Goal: Transaction & Acquisition: Download file/media

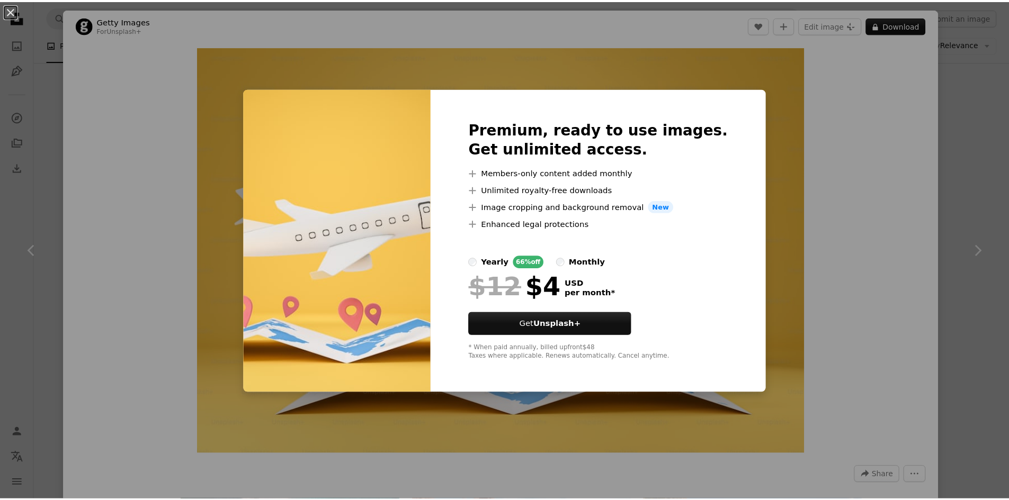
scroll to position [1112, 0]
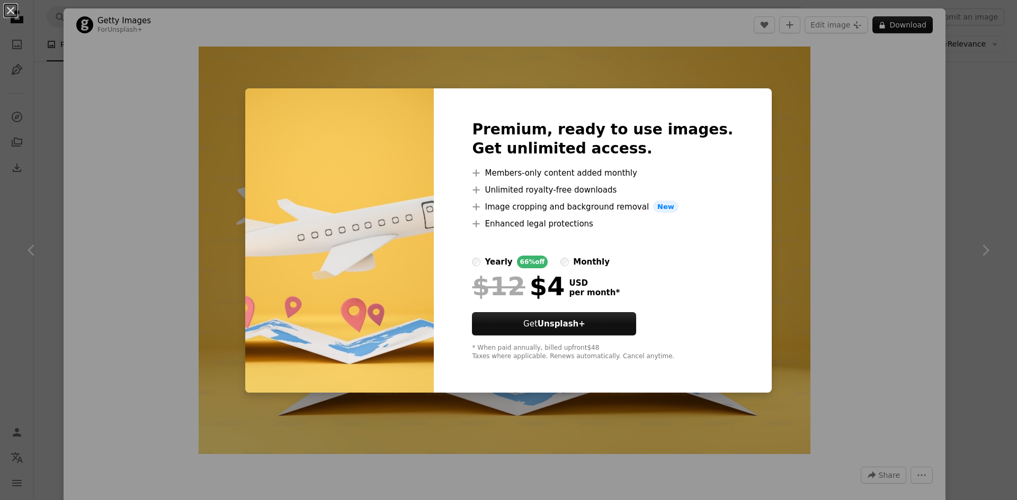
click at [766, 149] on div "An X shape Premium, ready to use images. Get unlimited access. A plus sign Memb…" at bounding box center [508, 250] width 1017 height 500
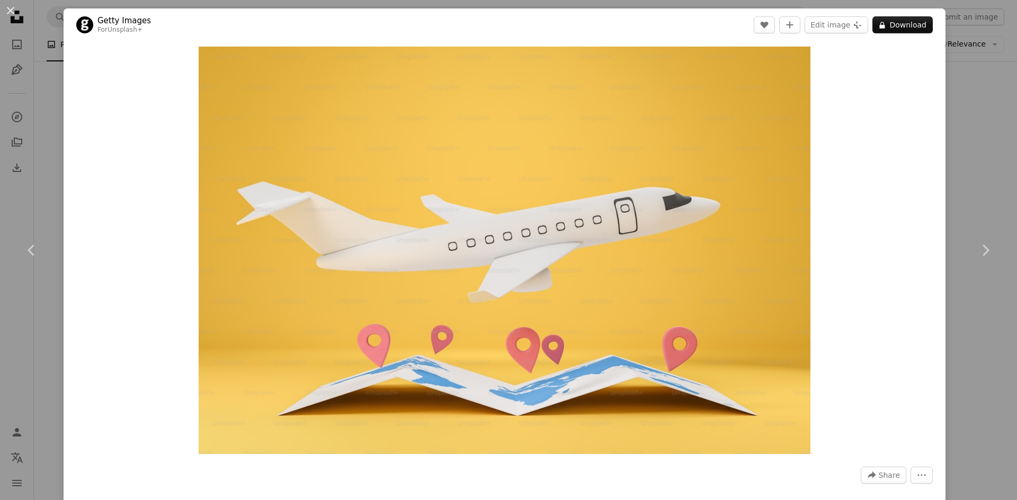
click at [958, 169] on div "An X shape Chevron left Chevron right Getty Images For Unsplash+ A heart A plus…" at bounding box center [508, 250] width 1017 height 500
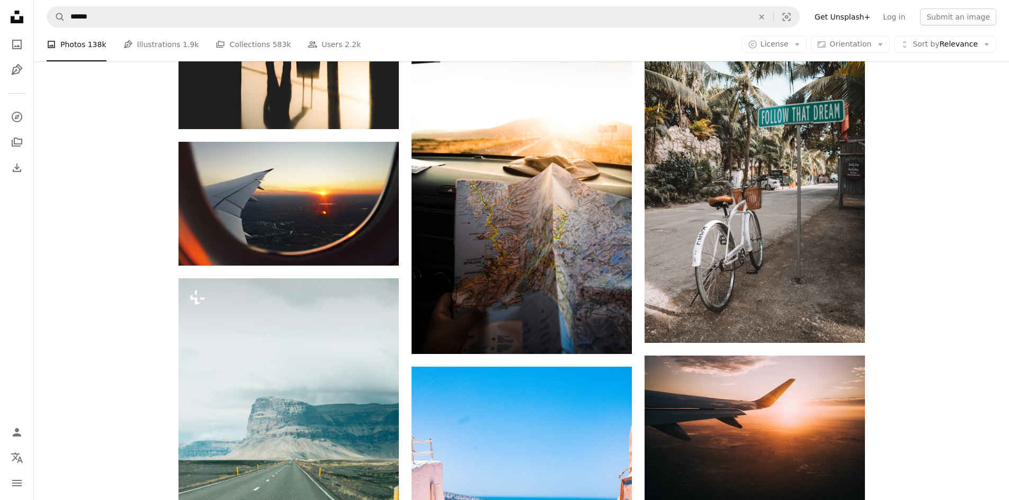
scroll to position [1641, 0]
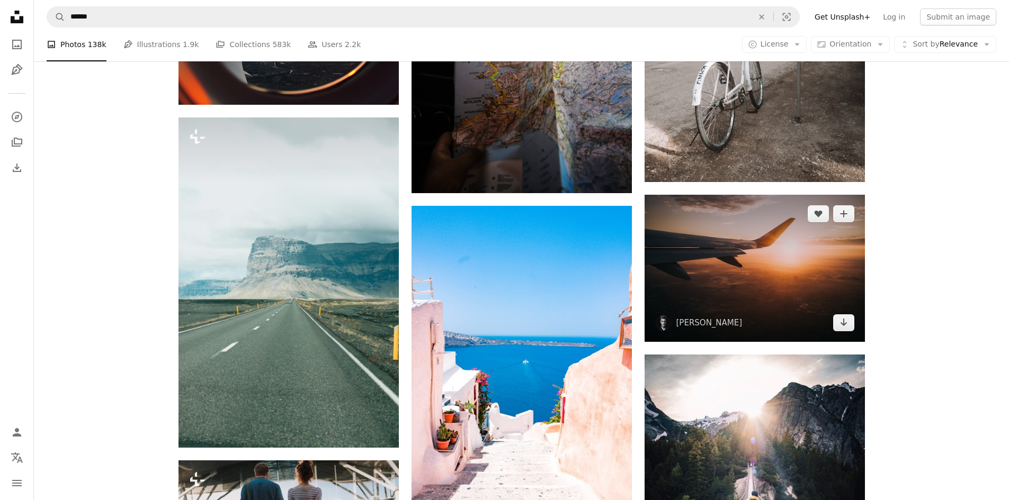
click at [779, 272] on img at bounding box center [754, 268] width 220 height 147
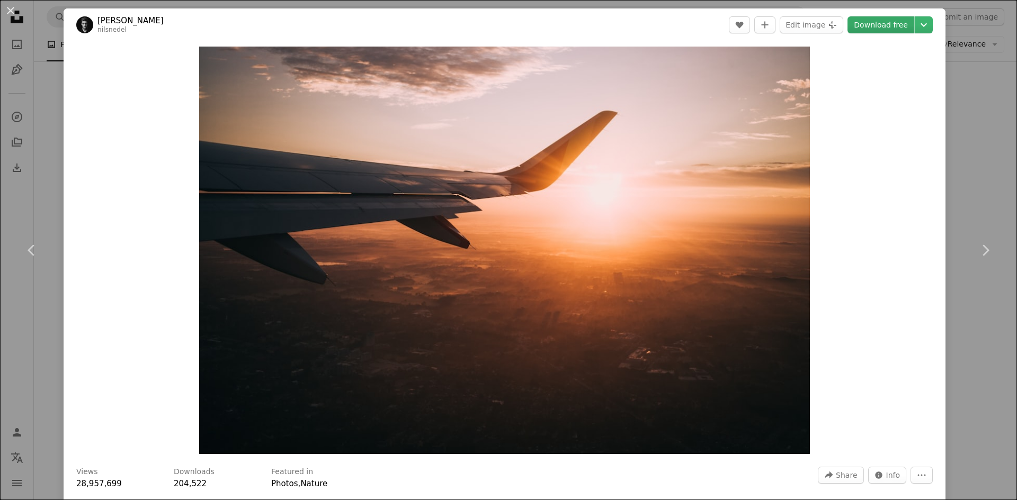
click at [874, 26] on link "Download free" at bounding box center [880, 24] width 67 height 17
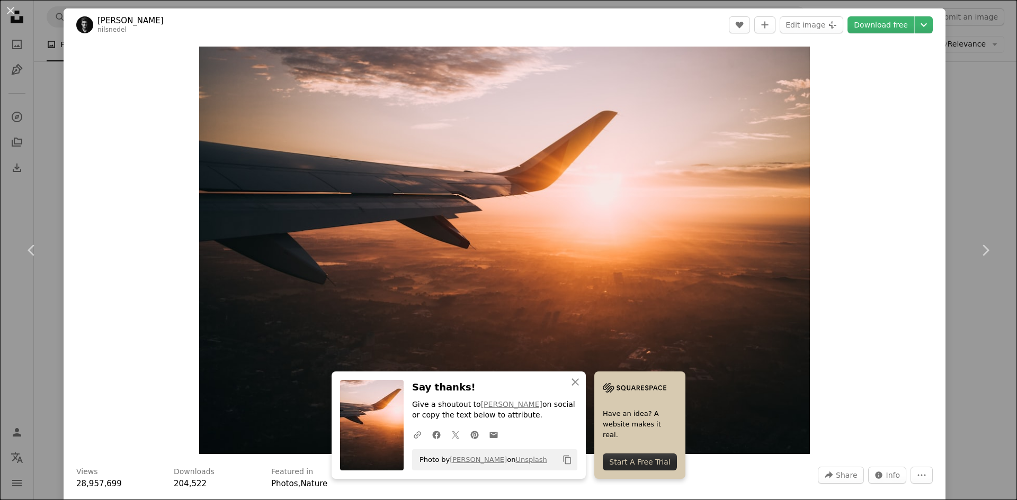
click at [965, 101] on div "An X shape Chevron left Chevron right [PERSON_NAME] A heart A plus sign Edit im…" at bounding box center [508, 250] width 1017 height 500
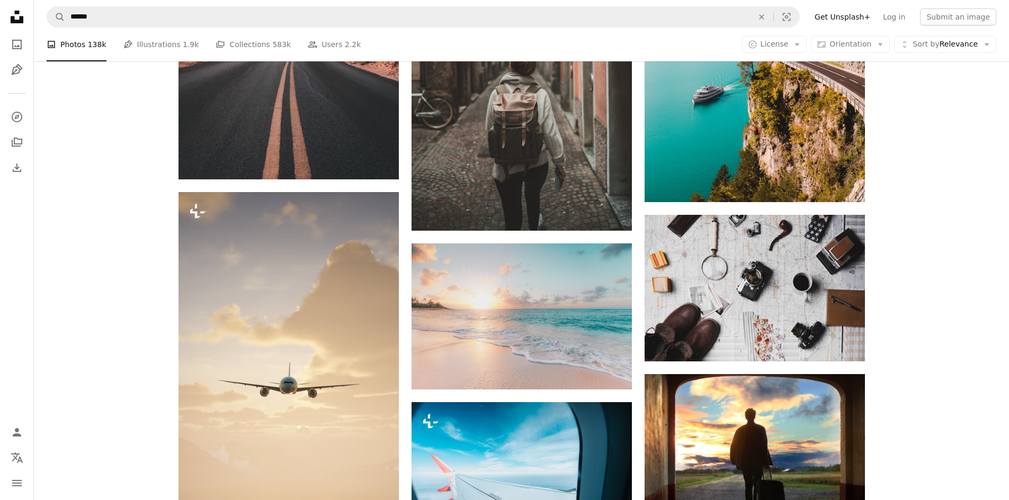
scroll to position [2753, 0]
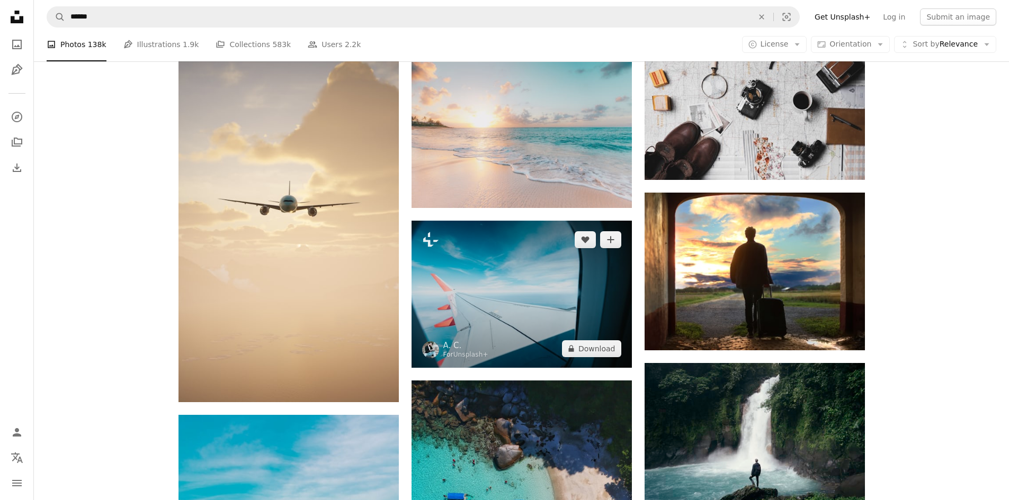
click at [527, 303] on img at bounding box center [521, 294] width 220 height 147
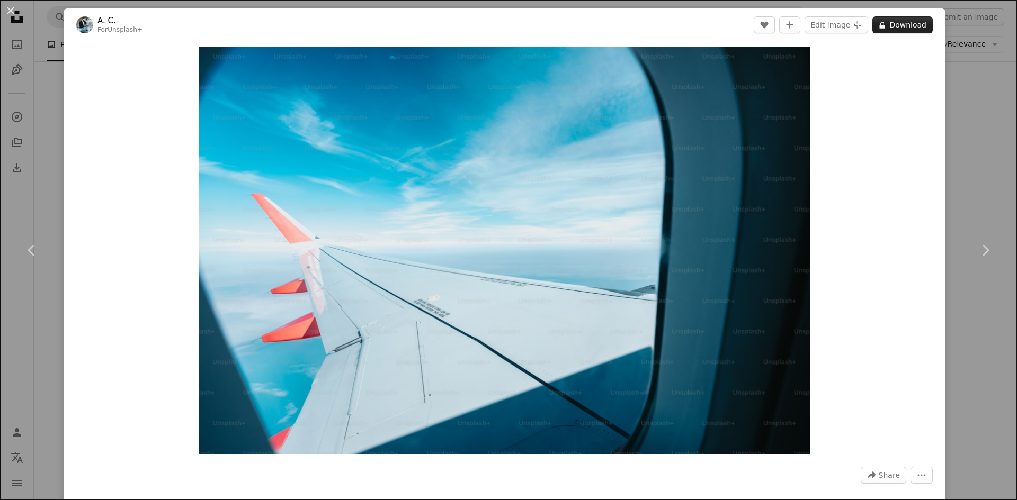
click at [910, 22] on button "A lock Download" at bounding box center [902, 24] width 60 height 17
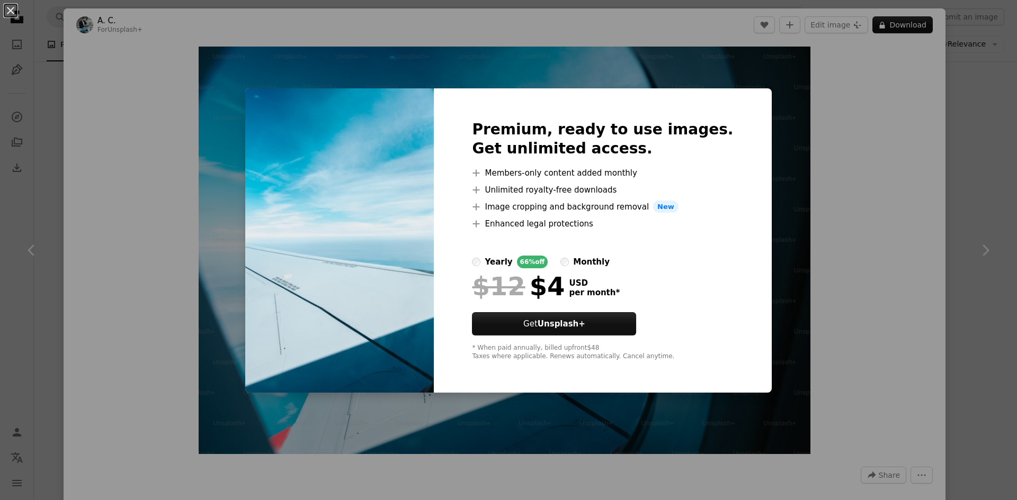
click at [952, 185] on div "An X shape Premium, ready to use images. Get unlimited access. A plus sign Memb…" at bounding box center [508, 250] width 1017 height 500
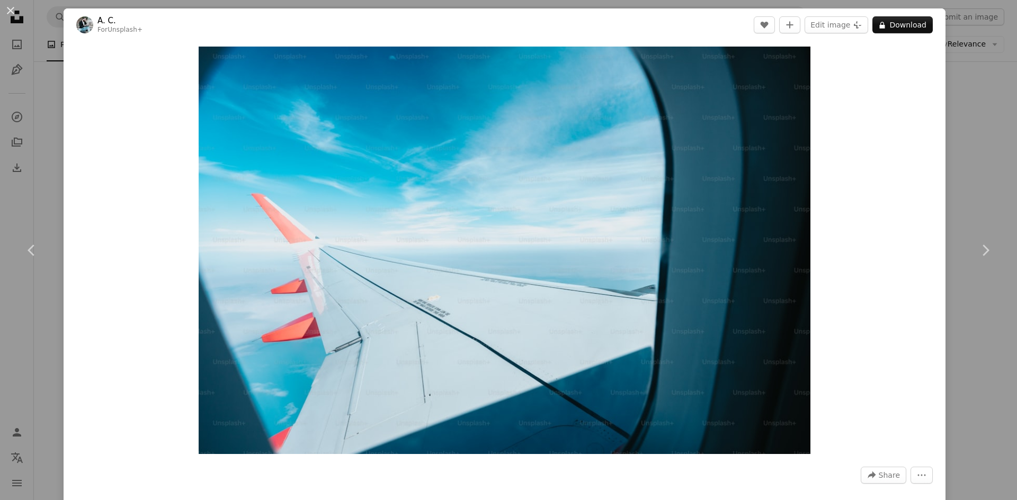
click at [953, 188] on div "An X shape Chevron left Chevron right A. C. For Unsplash+ A heart A plus sign E…" at bounding box center [508, 250] width 1017 height 500
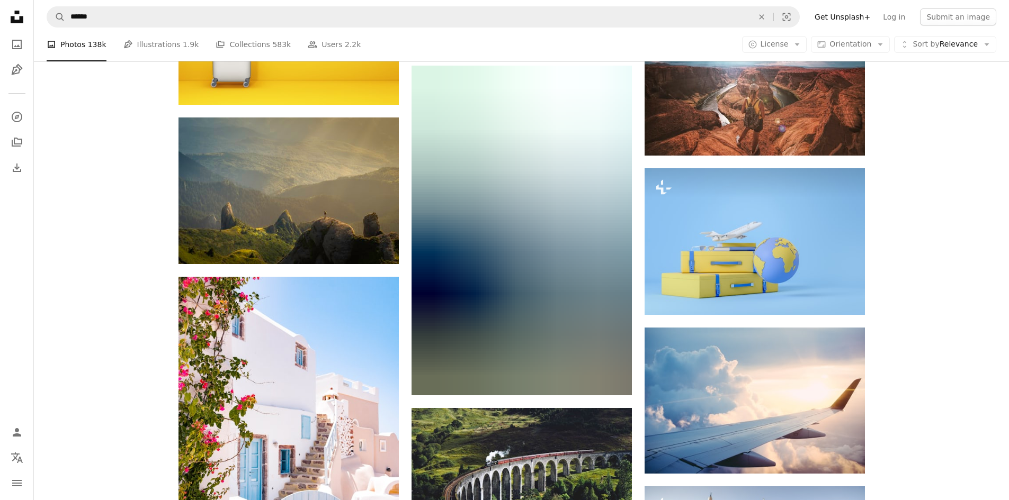
scroll to position [4236, 0]
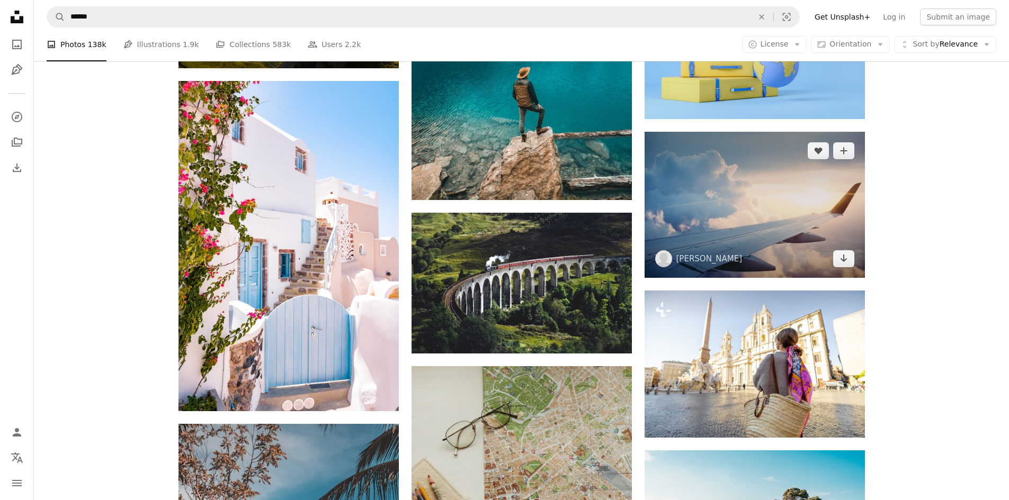
click at [793, 232] on img at bounding box center [754, 205] width 220 height 146
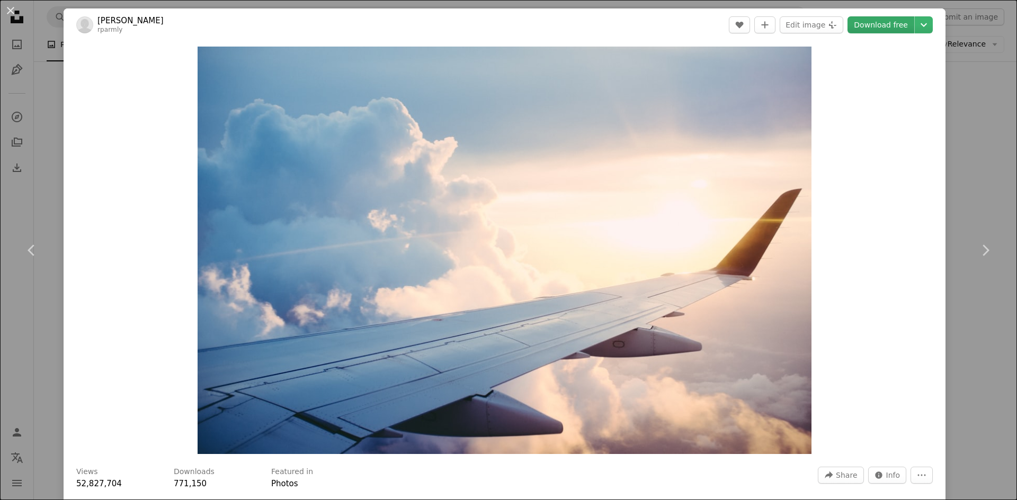
click at [873, 27] on link "Download free" at bounding box center [880, 24] width 67 height 17
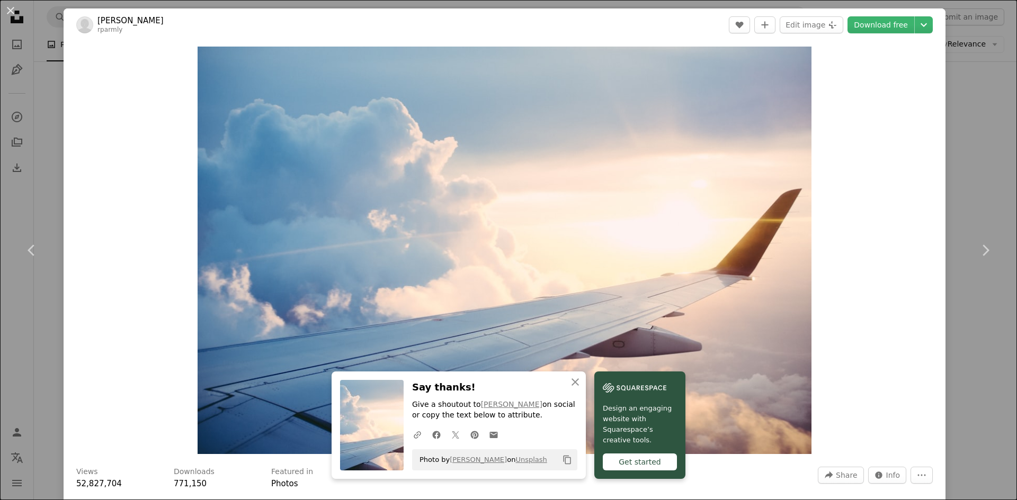
click at [982, 80] on div "An X shape Chevron left Chevron right [PERSON_NAME] rparmly A heart A plus sign…" at bounding box center [508, 250] width 1017 height 500
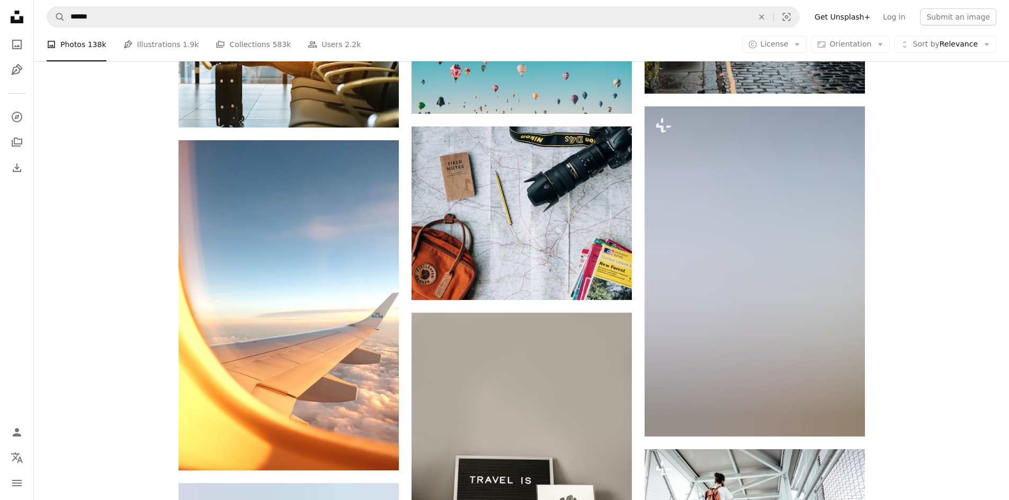
scroll to position [5242, 0]
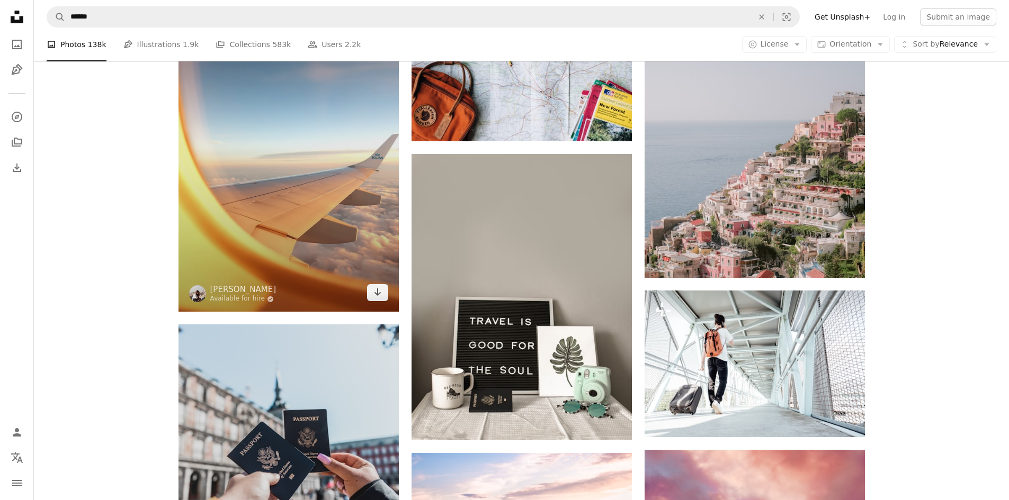
click at [266, 185] on img at bounding box center [288, 146] width 220 height 330
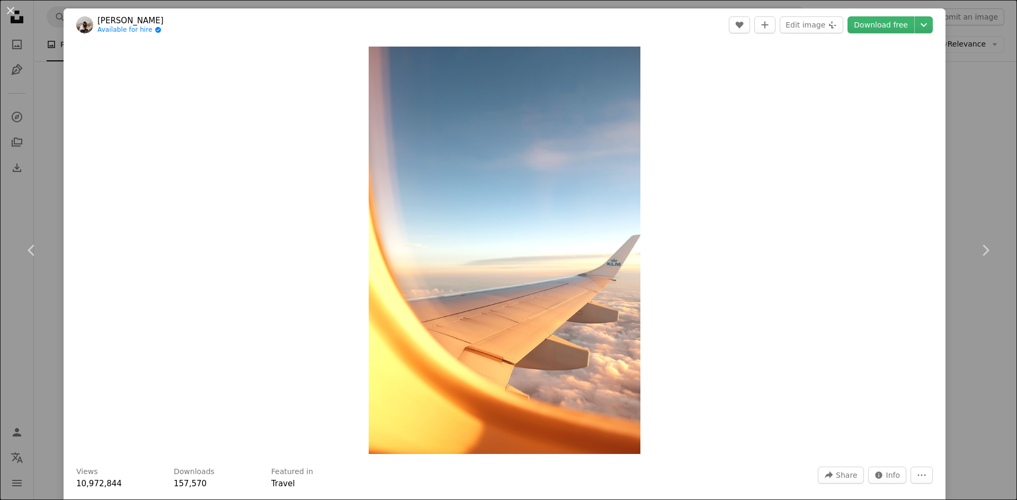
click at [981, 173] on div "An X shape Chevron left Chevron right [PERSON_NAME] Available for hire A checkm…" at bounding box center [508, 250] width 1017 height 500
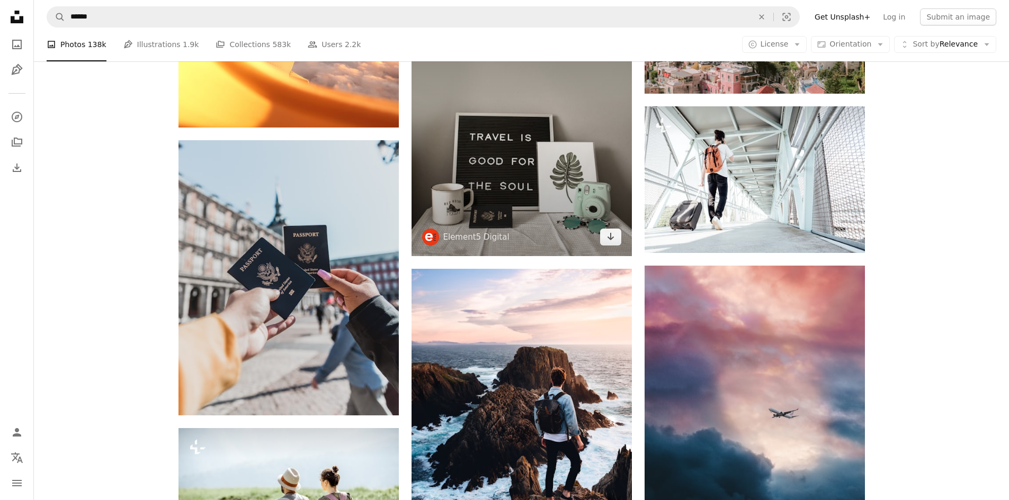
scroll to position [5612, 0]
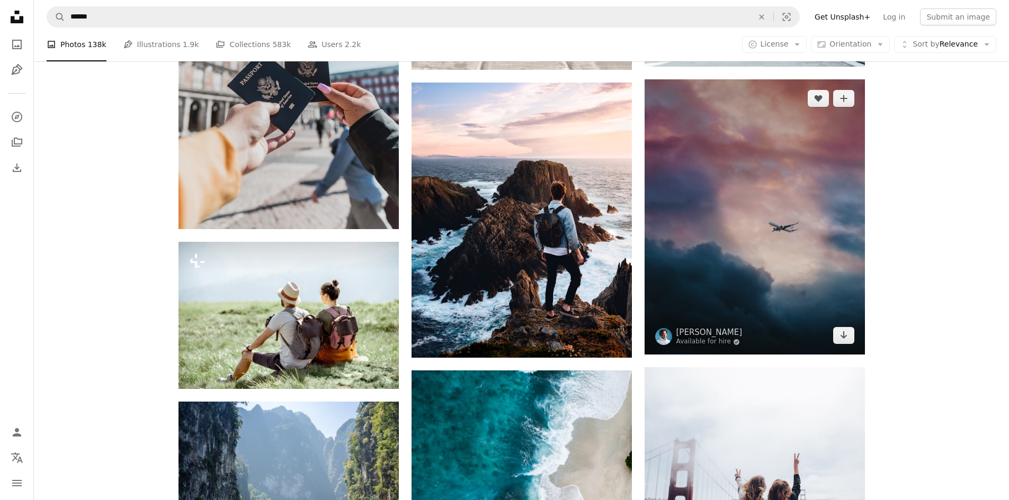
click at [775, 180] on img at bounding box center [754, 216] width 220 height 275
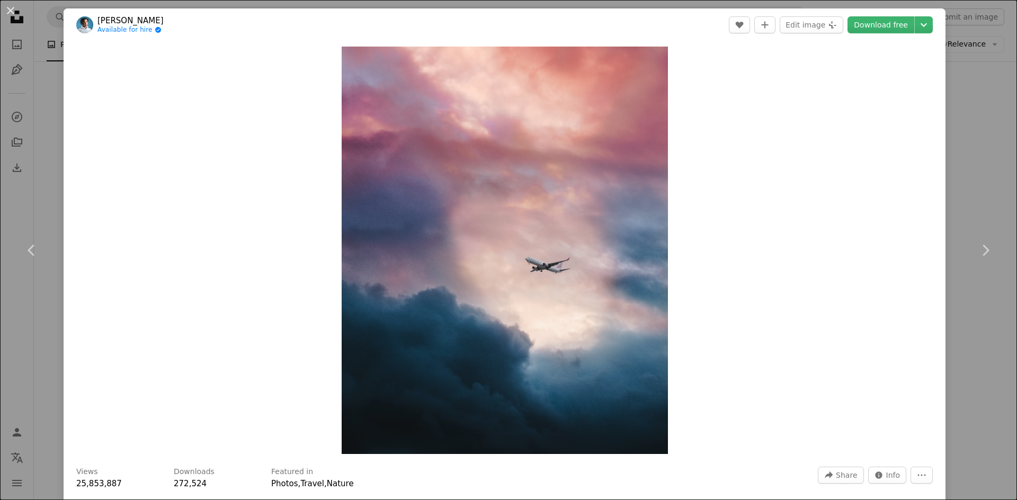
click at [980, 124] on div "An X shape Chevron left Chevron right Leio McLaren Available for hire A checkma…" at bounding box center [508, 250] width 1017 height 500
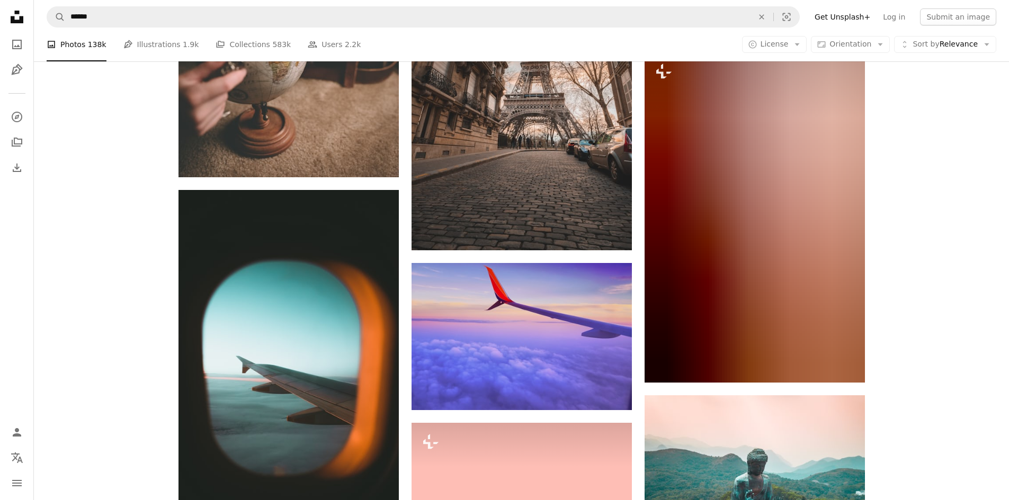
scroll to position [8048, 0]
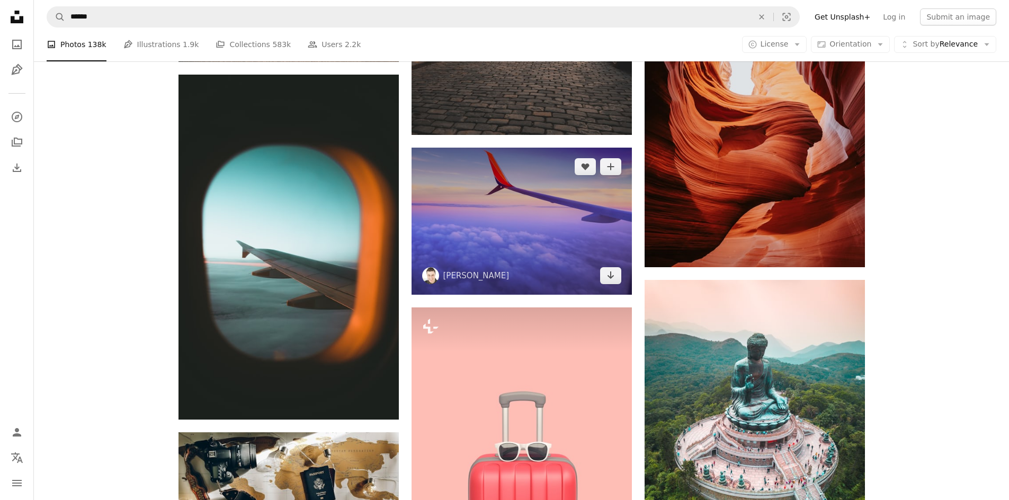
click at [487, 228] on img at bounding box center [521, 221] width 220 height 147
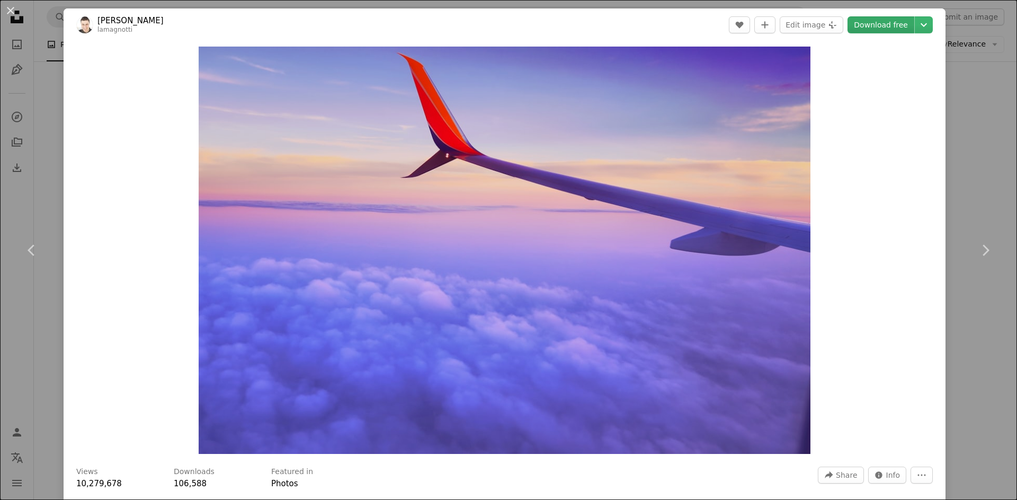
click at [879, 25] on link "Download free" at bounding box center [880, 24] width 67 height 17
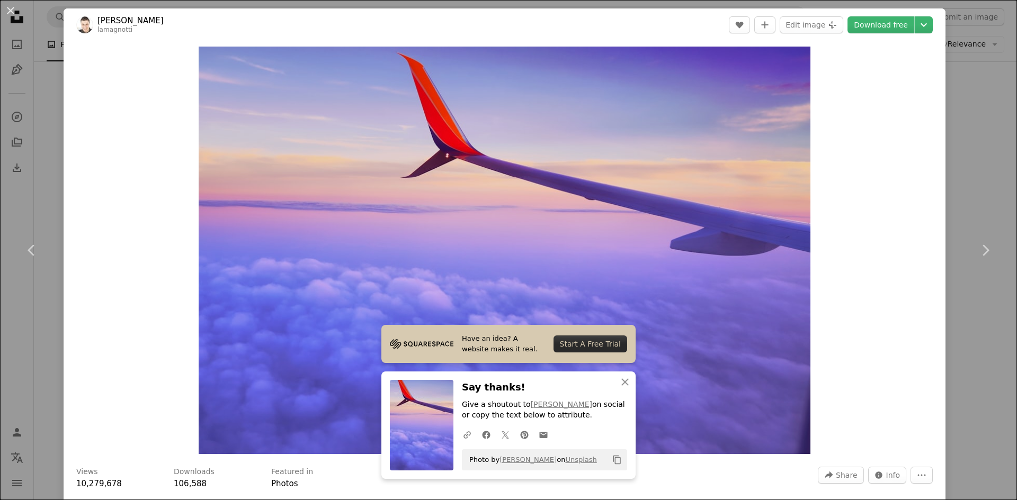
click at [960, 176] on div "An X shape Chevron left Chevron right [PERSON_NAME] lamagnotti A heart A plus s…" at bounding box center [508, 250] width 1017 height 500
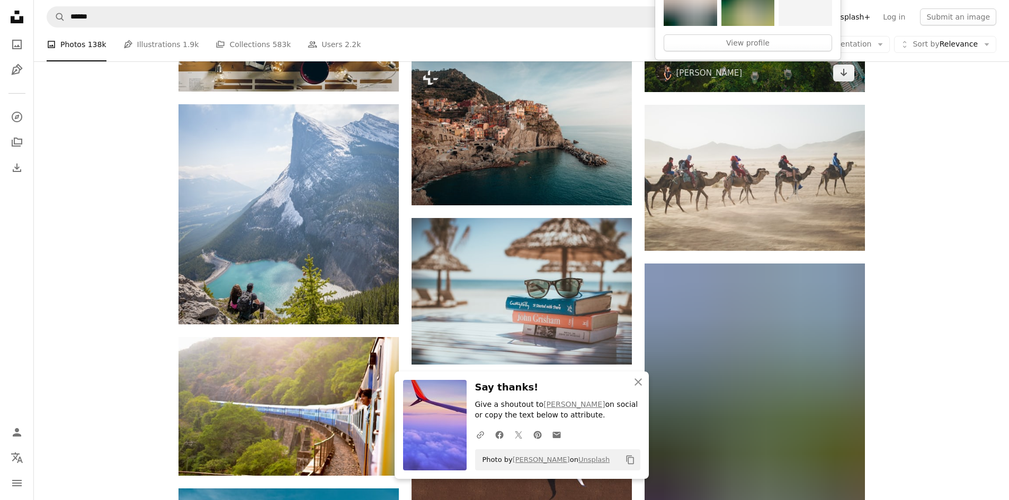
scroll to position [8683, 0]
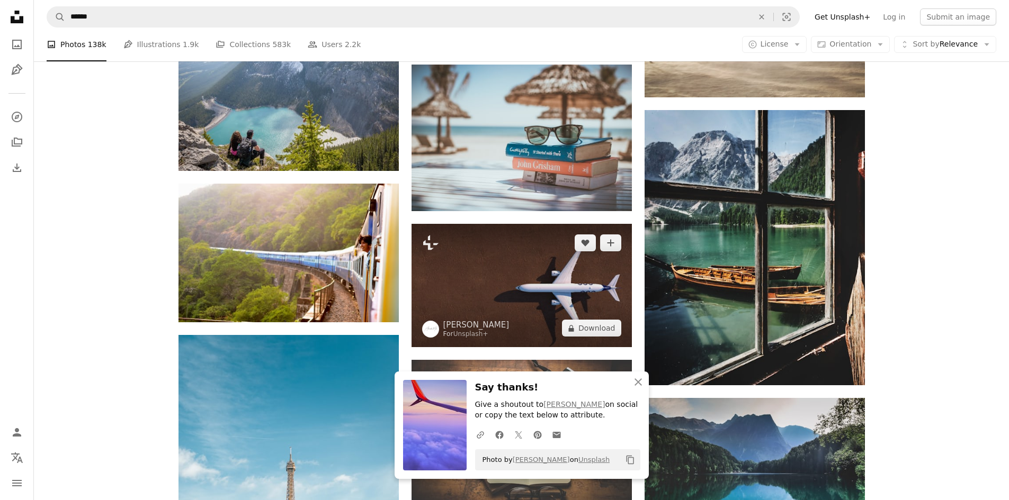
click at [502, 307] on img at bounding box center [521, 286] width 220 height 124
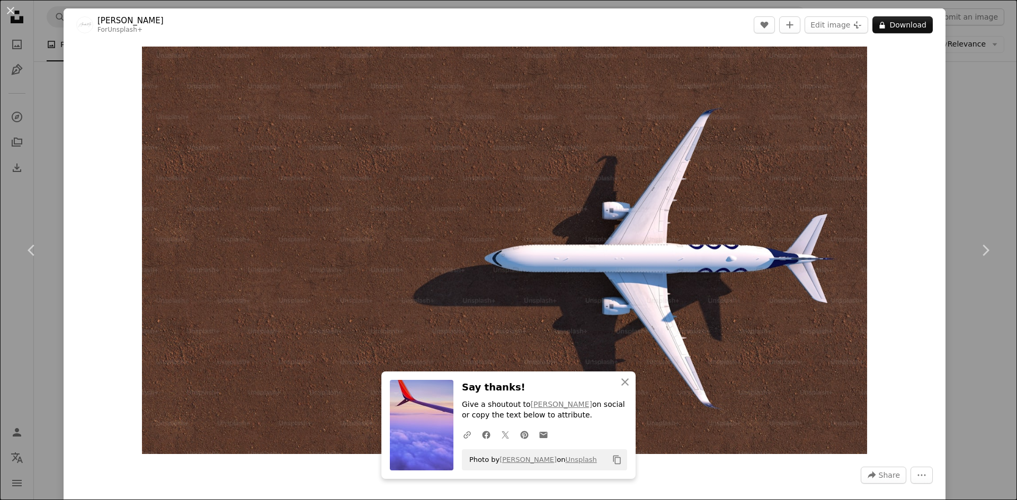
click at [941, 165] on div "An X shape Chevron left Chevron right Alexander Mils For Unsplash+ A heart A pl…" at bounding box center [508, 250] width 1017 height 500
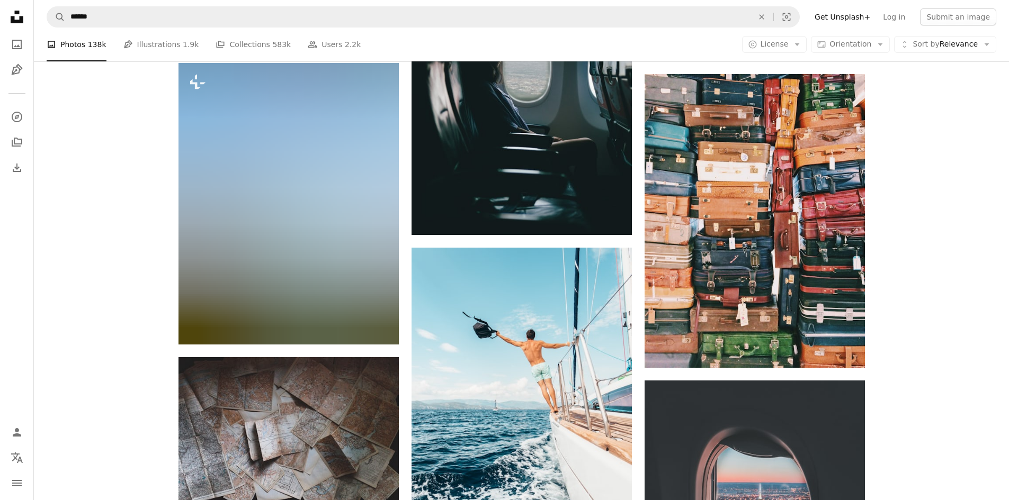
scroll to position [10007, 0]
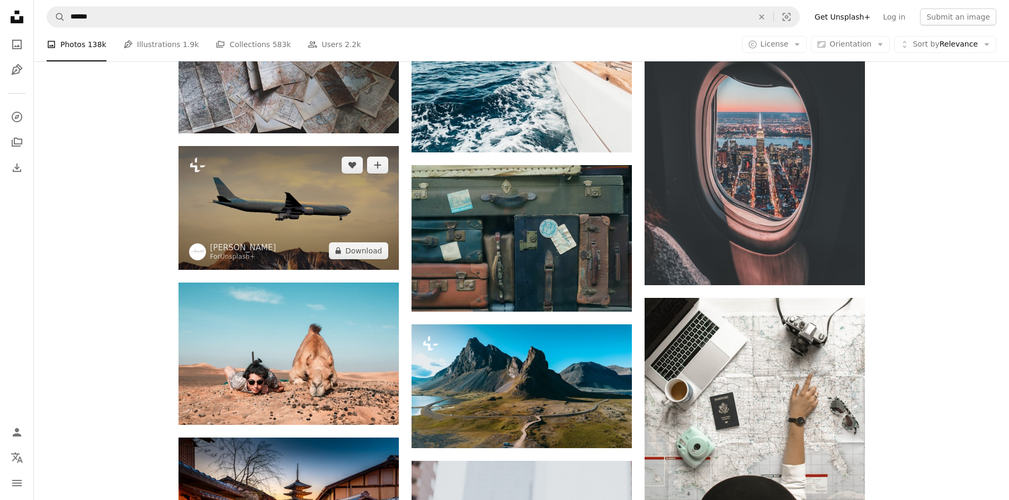
click at [249, 212] on img at bounding box center [288, 208] width 220 height 124
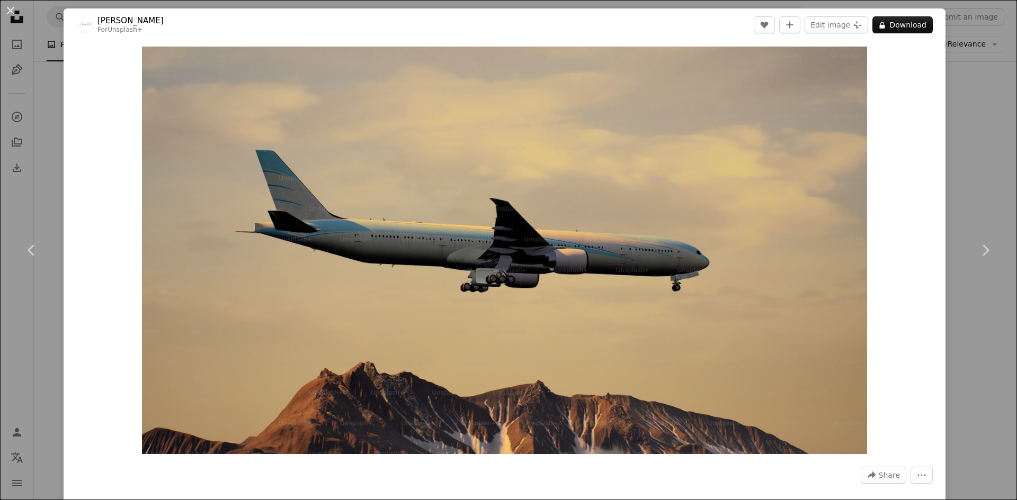
click at [986, 190] on div "An X shape Chevron left Chevron right Alexander Mils For Unsplash+ A heart A pl…" at bounding box center [508, 250] width 1017 height 500
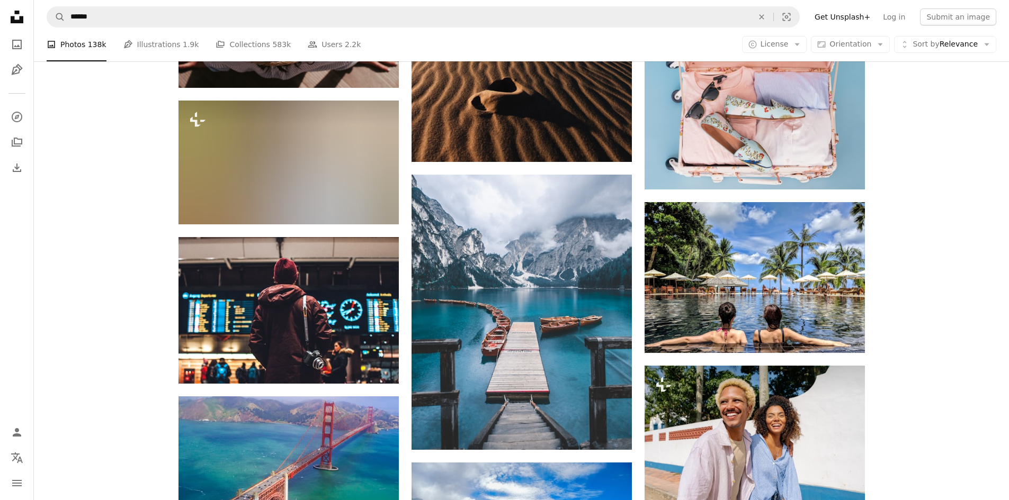
scroll to position [14296, 0]
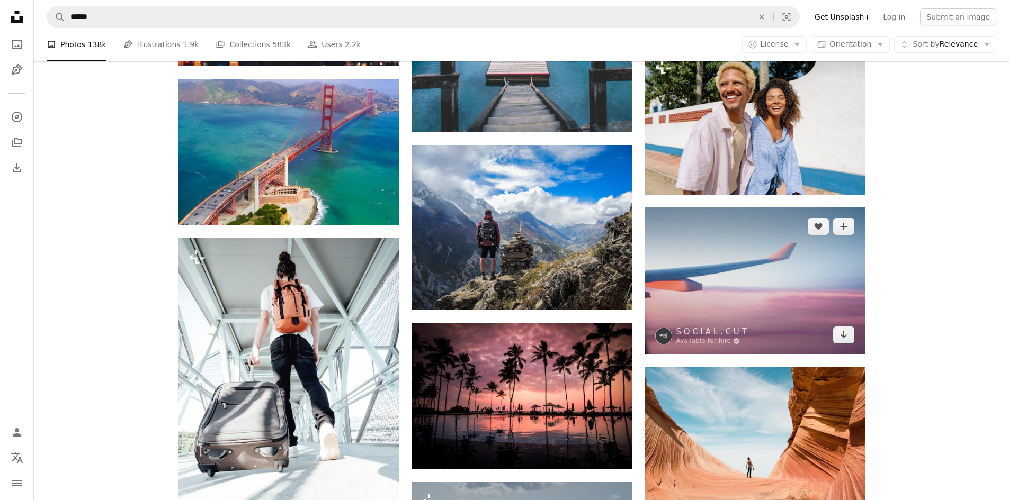
click at [800, 260] on img at bounding box center [754, 281] width 220 height 147
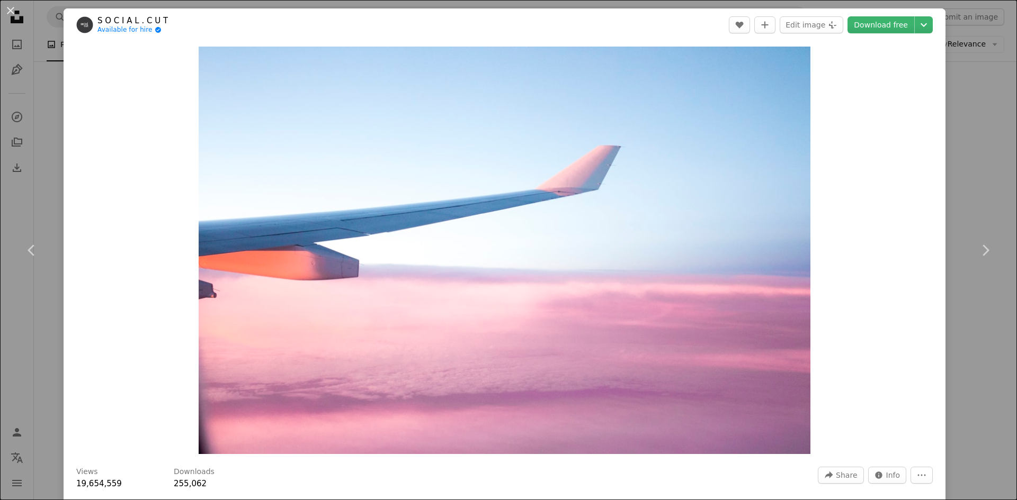
click at [983, 177] on div "An X shape Chevron left Chevron right S O C I A L . C U T Available for hire A …" at bounding box center [508, 250] width 1017 height 500
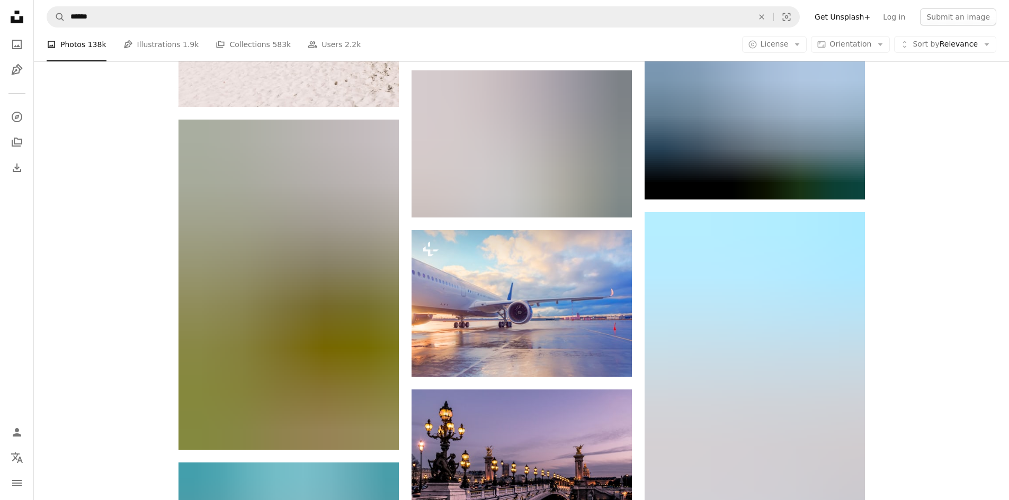
scroll to position [15725, 0]
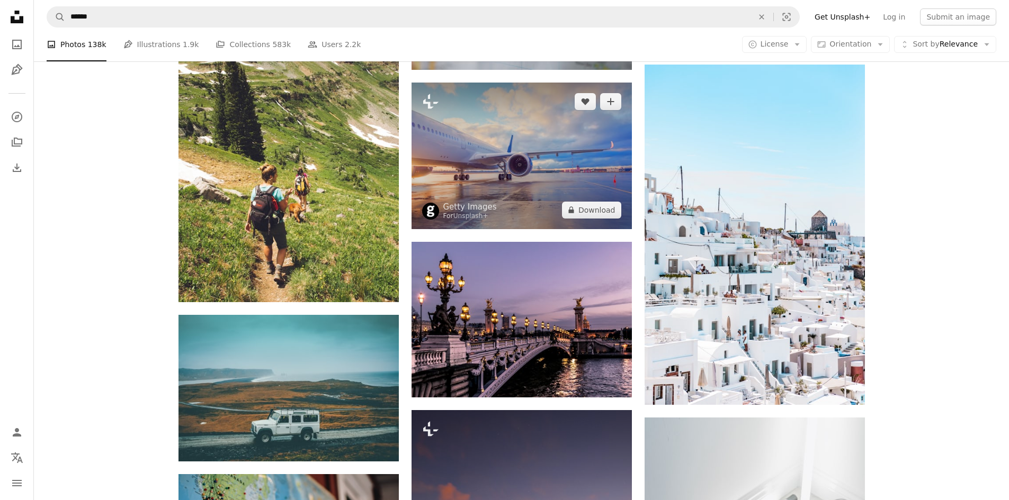
click at [570, 166] on img at bounding box center [521, 156] width 220 height 147
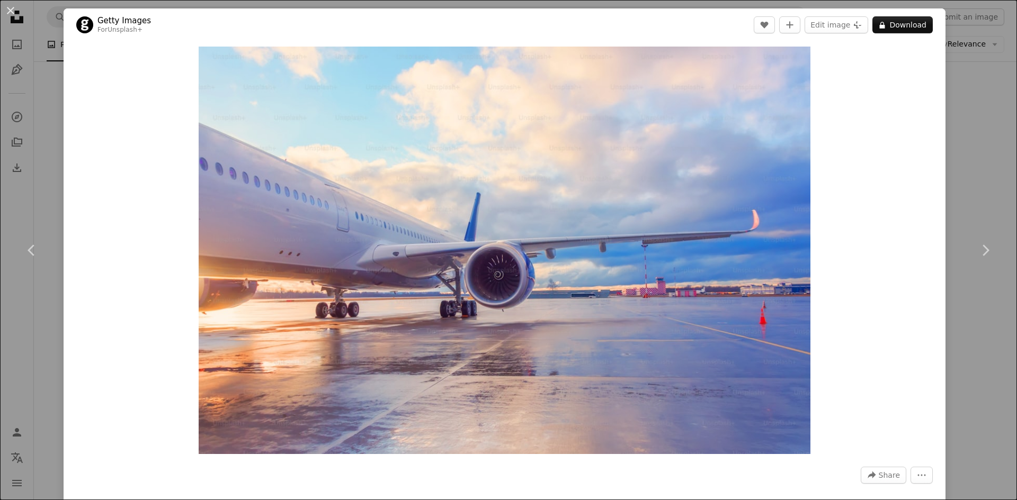
click at [955, 178] on div "An X shape Chevron left Chevron right Getty Images For Unsplash+ A heart A plus…" at bounding box center [508, 250] width 1017 height 500
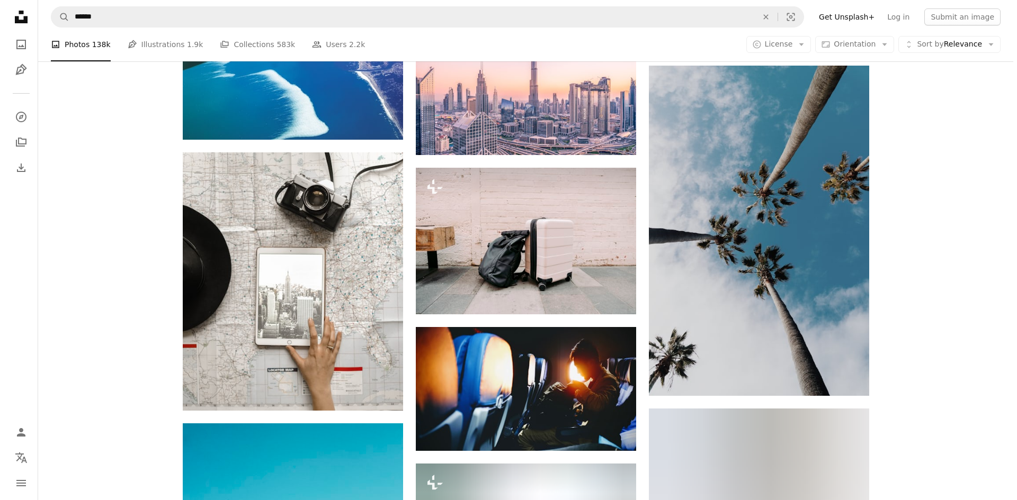
scroll to position [17684, 0]
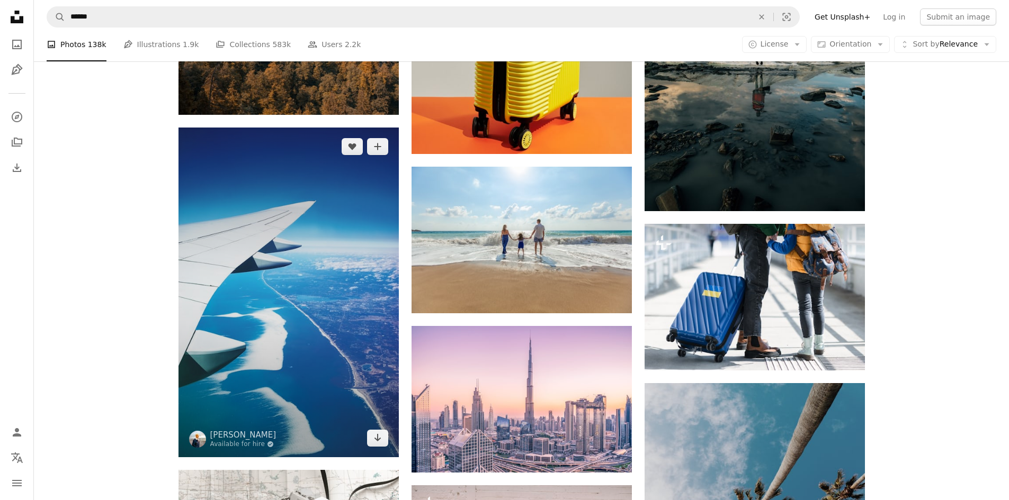
click at [312, 237] on img at bounding box center [288, 293] width 220 height 330
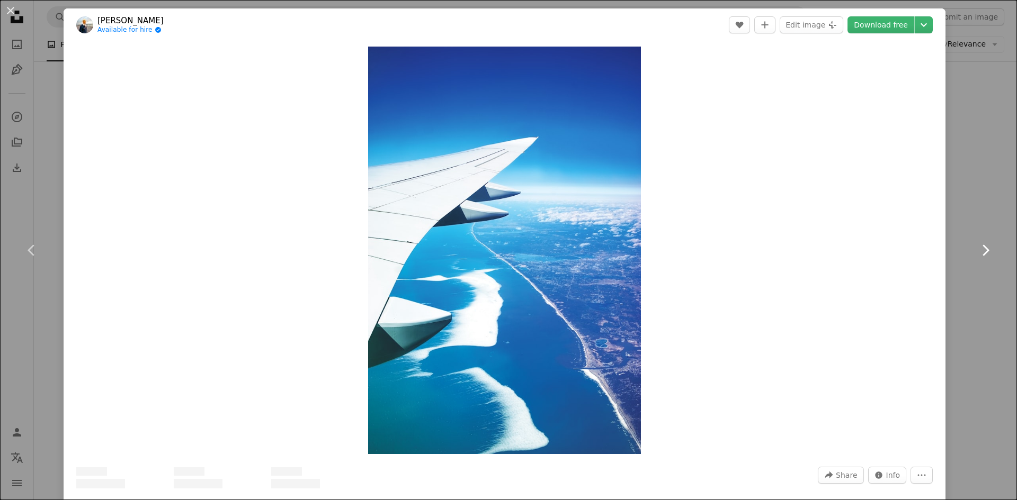
click at [957, 200] on link "Chevron right" at bounding box center [985, 251] width 64 height 102
click at [946, 150] on div "An X shape Chevron left Chevron right [PERSON_NAME] Available for hire A checkm…" at bounding box center [508, 250] width 1017 height 500
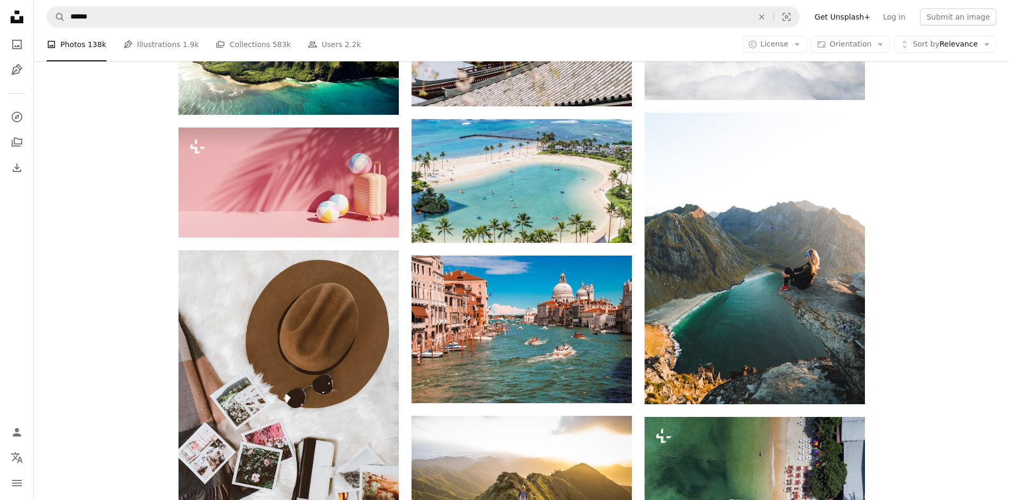
scroll to position [19326, 0]
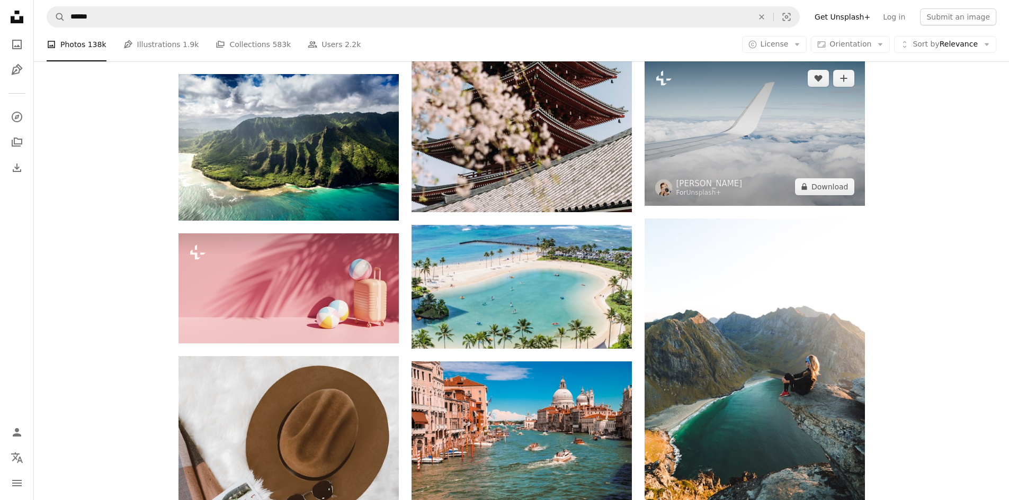
click at [758, 163] on img at bounding box center [754, 132] width 220 height 147
click at [760, 121] on img at bounding box center [754, 132] width 220 height 147
click at [749, 150] on img at bounding box center [754, 132] width 220 height 147
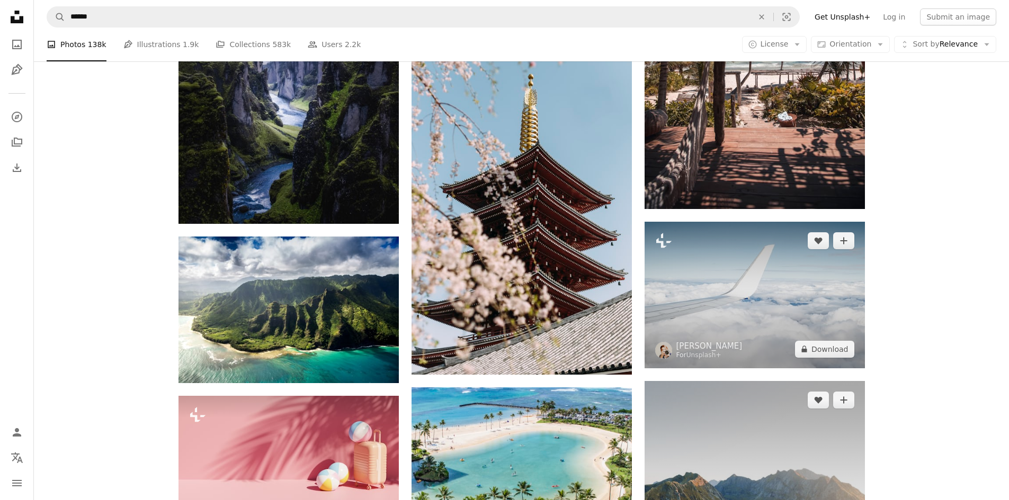
scroll to position [19326, 0]
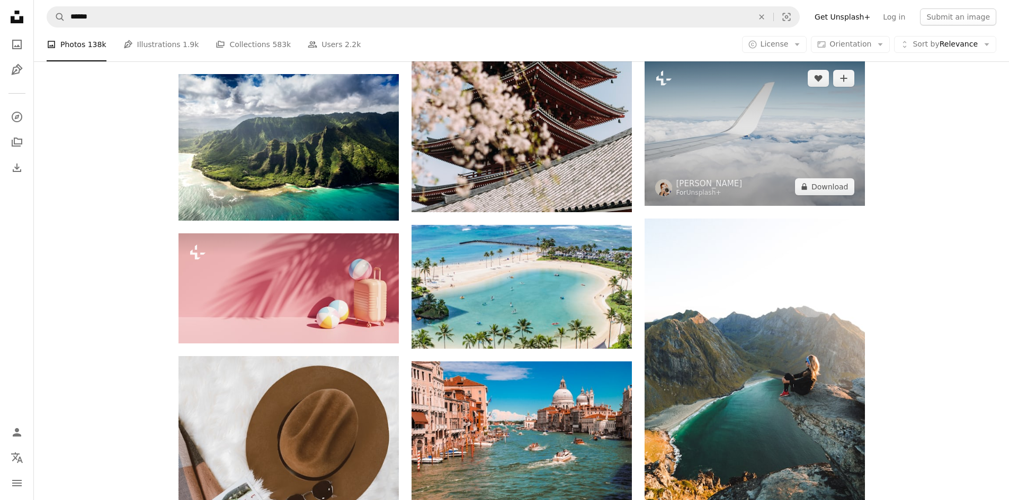
click at [758, 130] on img at bounding box center [754, 132] width 220 height 147
click at [758, 129] on img at bounding box center [754, 132] width 220 height 147
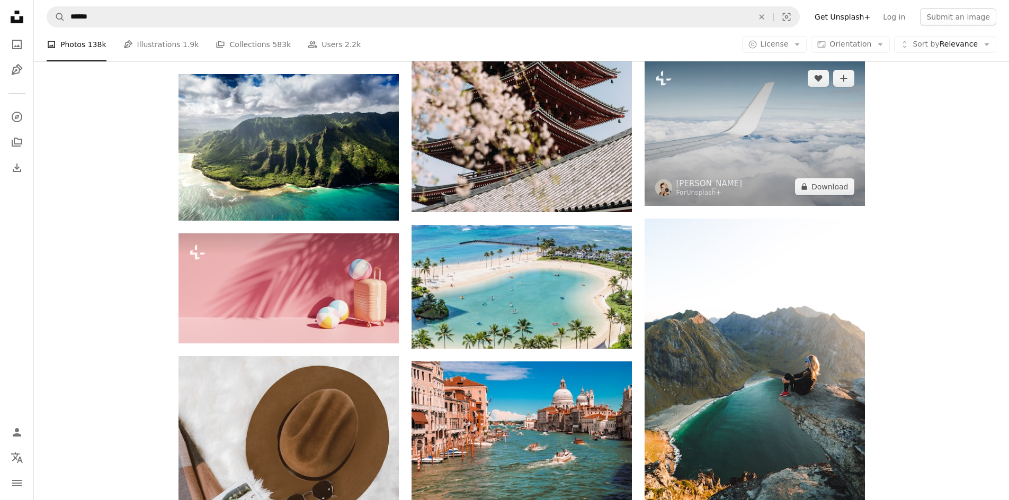
click at [800, 128] on img at bounding box center [754, 132] width 220 height 147
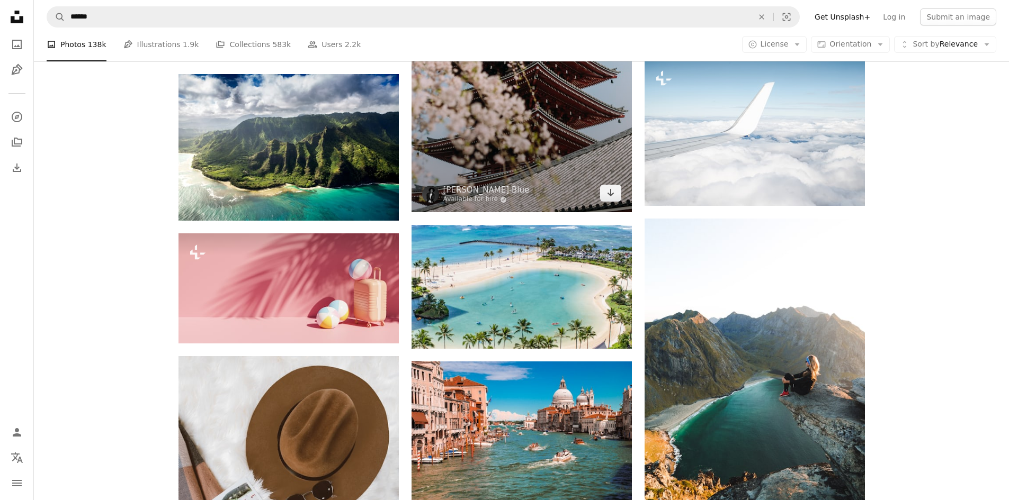
click at [529, 139] on img at bounding box center [521, 47] width 220 height 330
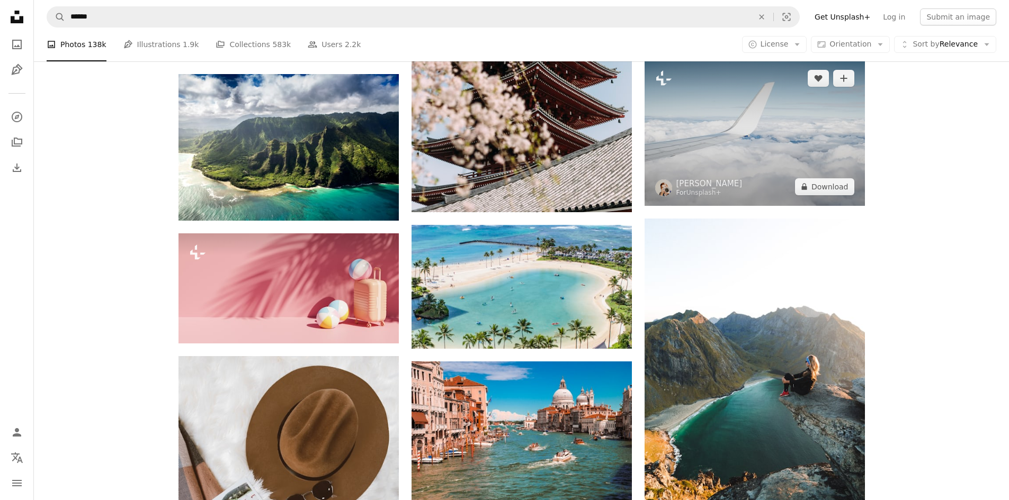
click at [710, 143] on img at bounding box center [754, 132] width 220 height 147
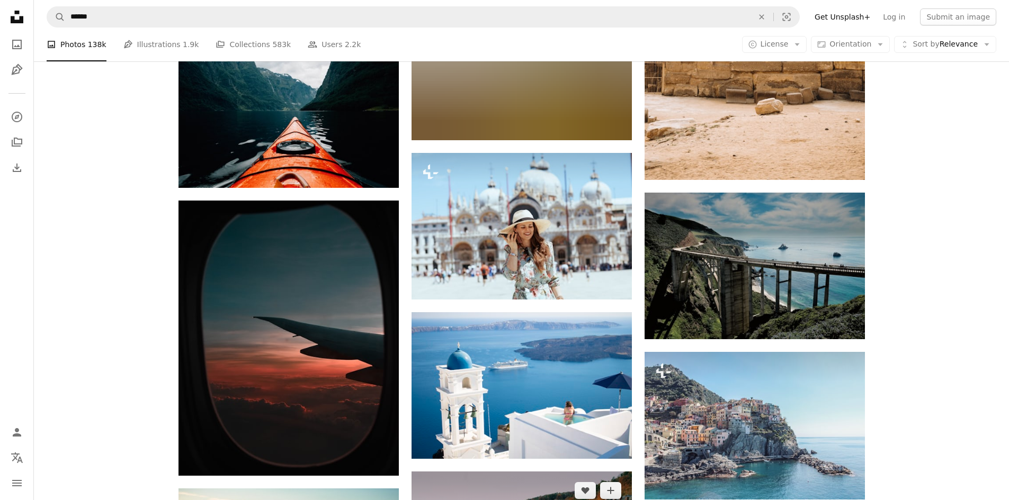
scroll to position [22979, 0]
